Goal: Transaction & Acquisition: Purchase product/service

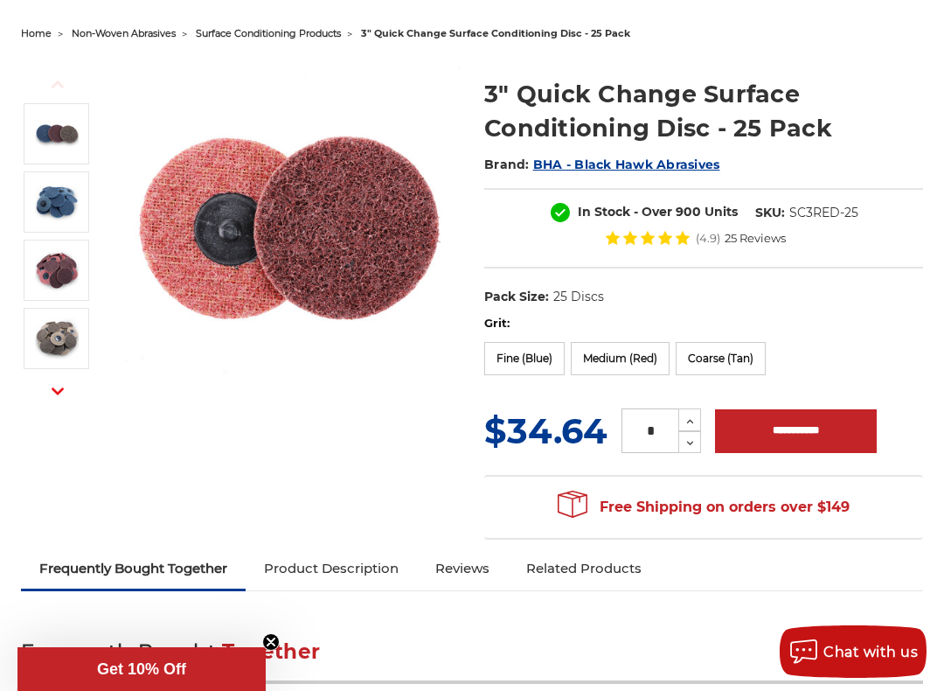
scroll to position [170, 0]
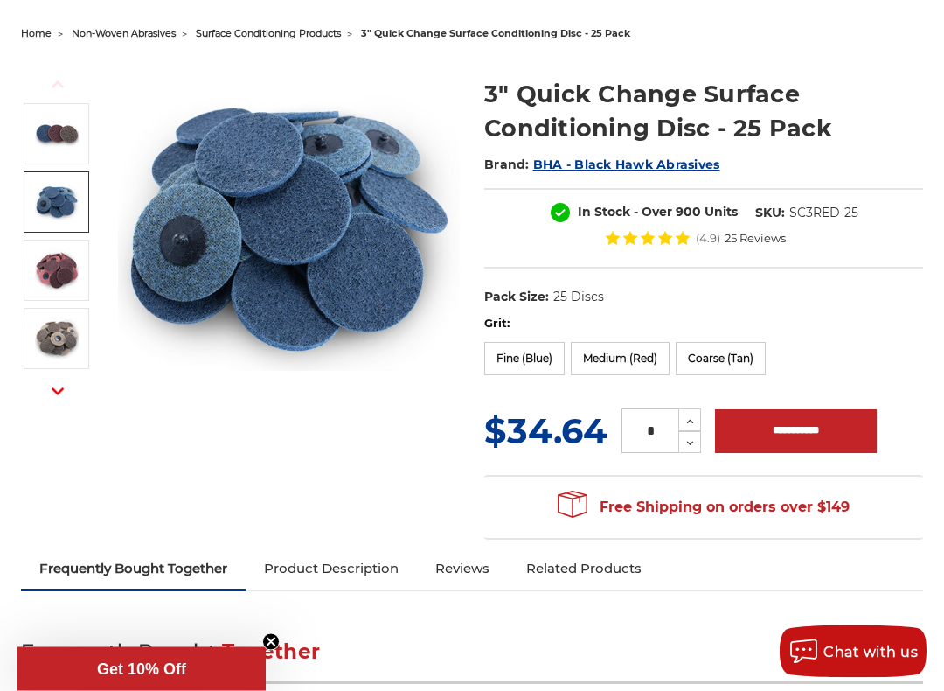
click at [45, 193] on img at bounding box center [57, 203] width 44 height 44
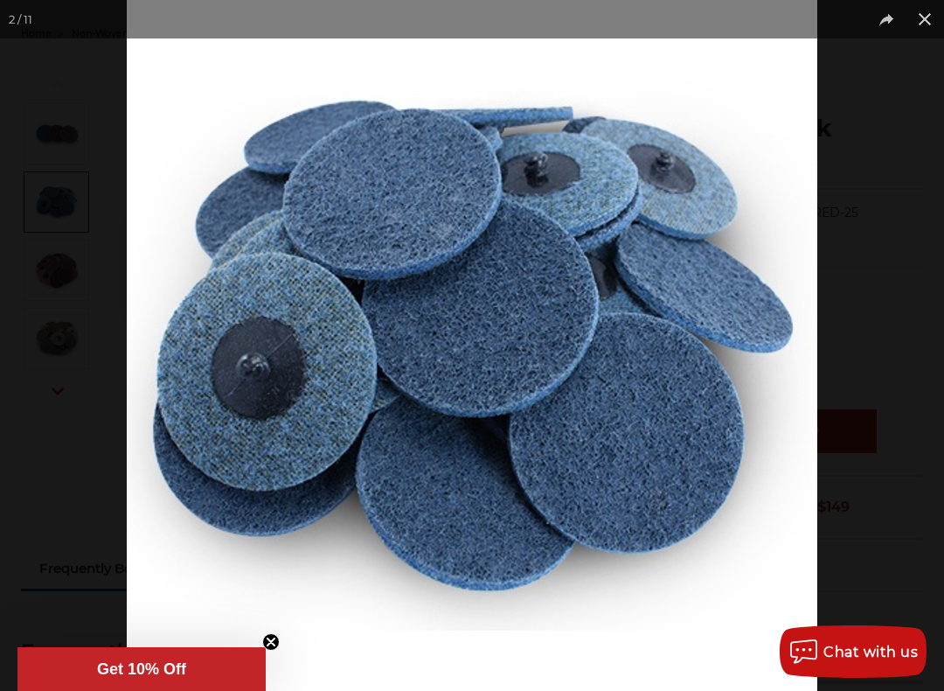
click at [15, 31] on div "2 / 11" at bounding box center [20, 19] width 41 height 38
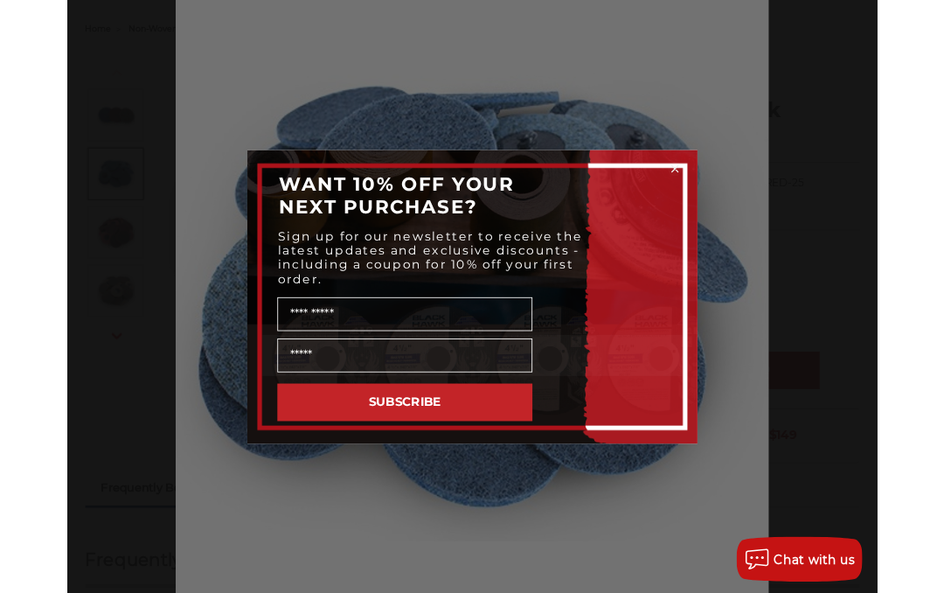
scroll to position [0, 0]
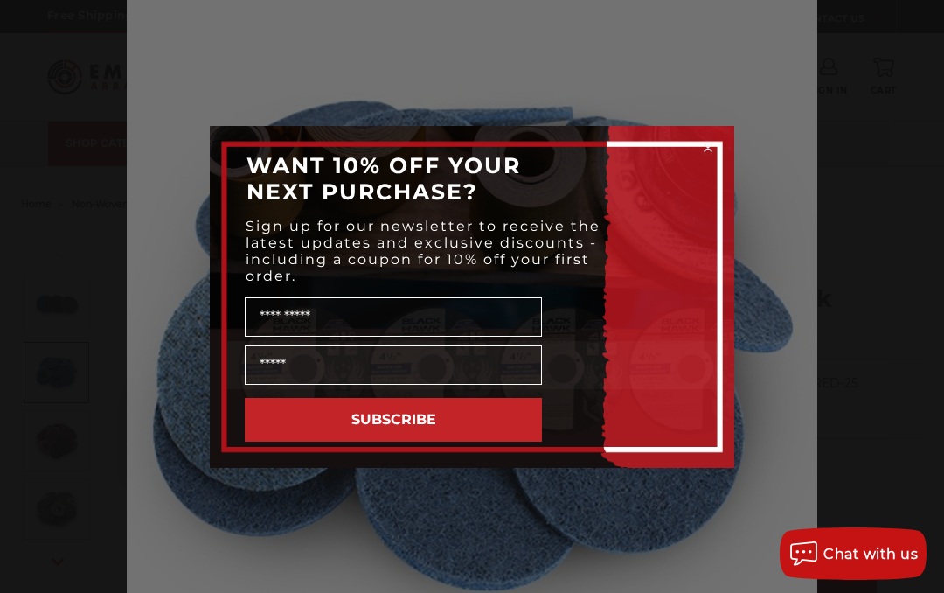
click at [107, 247] on div "Close dialog WANT 10% OFF YOUR NEXT PURCHASE? Sign up for our newsletter to rec…" at bounding box center [472, 296] width 944 height 593
click at [73, 185] on div "Close dialog WANT 10% OFF YOUR NEXT PURCHASE? Sign up for our newsletter to rec…" at bounding box center [472, 296] width 944 height 593
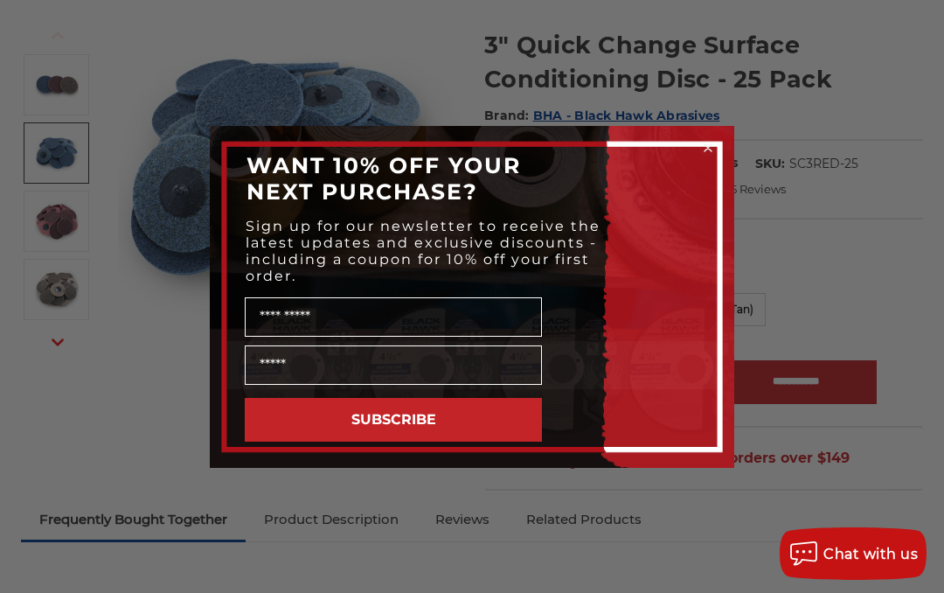
click at [711, 145] on icon "Close dialog" at bounding box center [708, 147] width 7 height 7
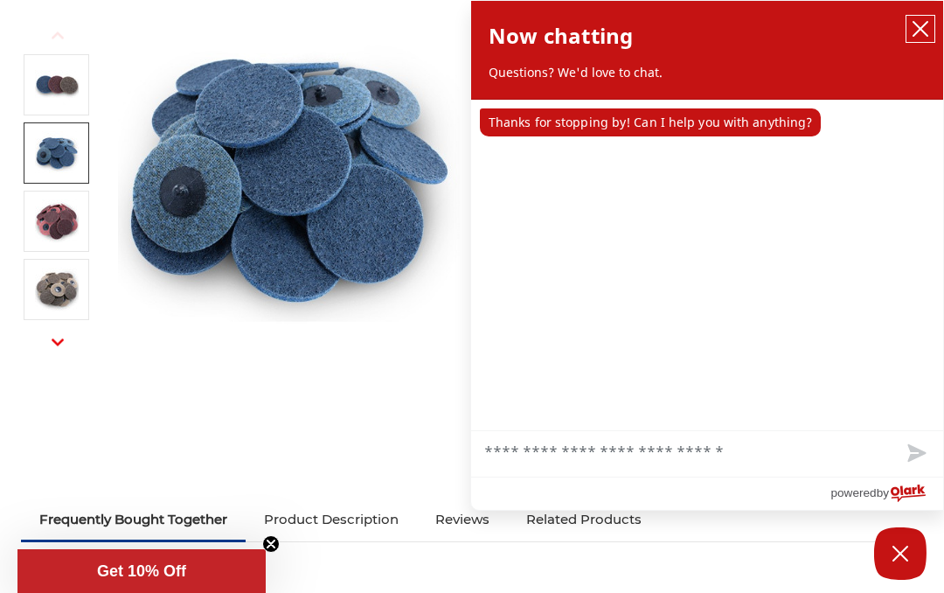
click at [916, 28] on icon "close chatbox" at bounding box center [920, 28] width 17 height 17
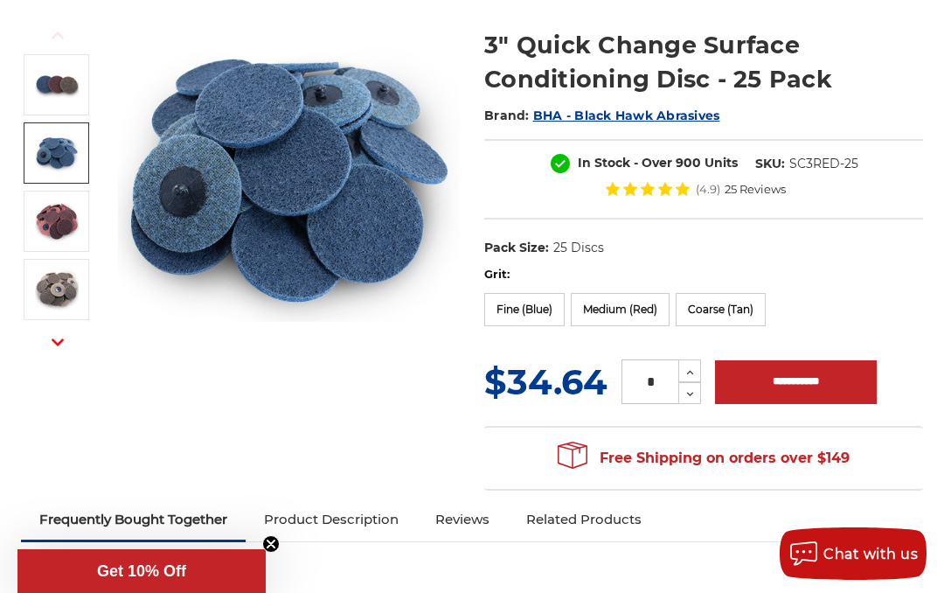
click at [49, 296] on img at bounding box center [57, 290] width 44 height 44
